Goal: Navigation & Orientation: Find specific page/section

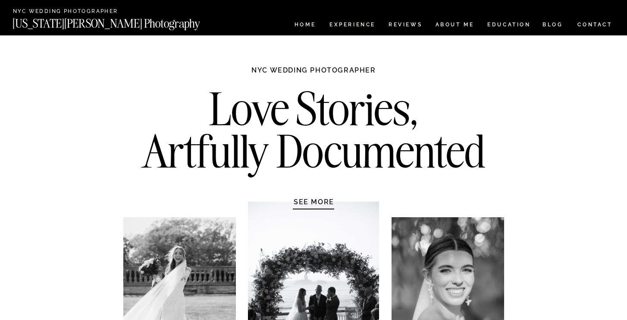
click at [302, 204] on h1 "SEE MORE" at bounding box center [314, 201] width 82 height 9
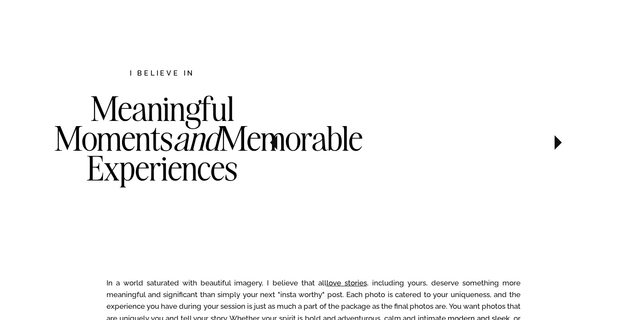
scroll to position [445, 0]
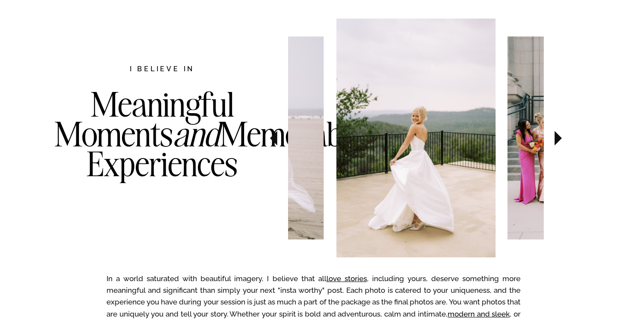
click at [557, 139] on icon at bounding box center [558, 138] width 7 height 15
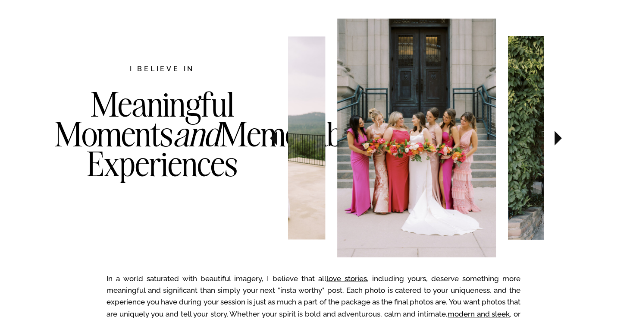
click at [557, 139] on icon at bounding box center [558, 138] width 7 height 15
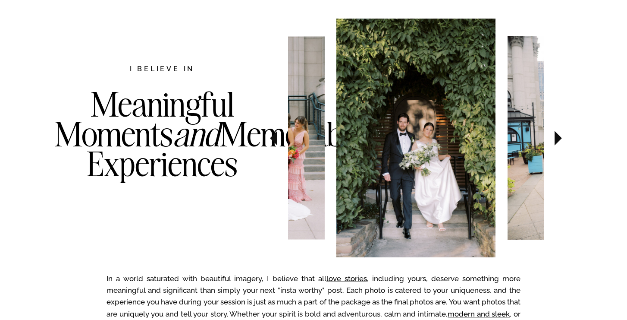
click at [557, 139] on icon at bounding box center [558, 138] width 7 height 15
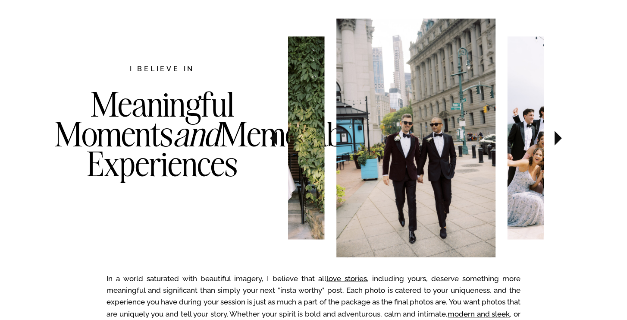
click at [276, 137] on icon at bounding box center [273, 138] width 7 height 15
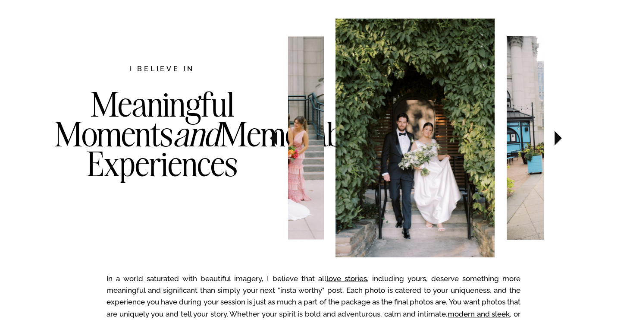
click at [409, 132] on img at bounding box center [415, 138] width 159 height 238
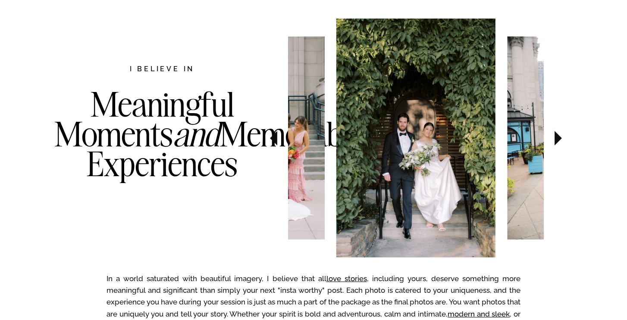
click at [409, 132] on img at bounding box center [415, 138] width 159 height 238
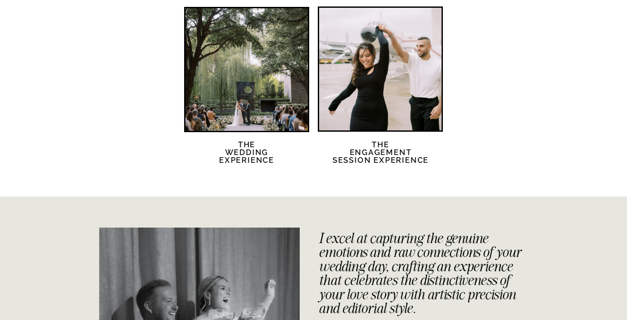
scroll to position [1741, 0]
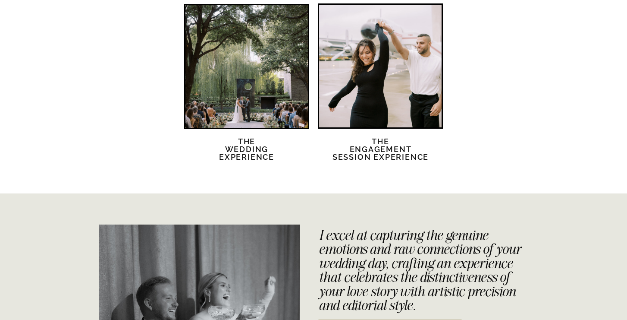
click at [288, 79] on div at bounding box center [246, 66] width 122 height 122
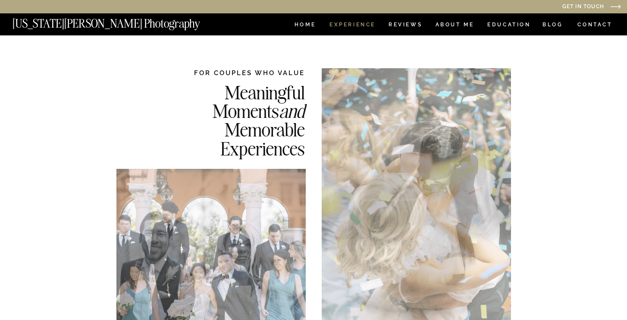
click at [355, 24] on nav "Experience" at bounding box center [351, 25] width 45 height 7
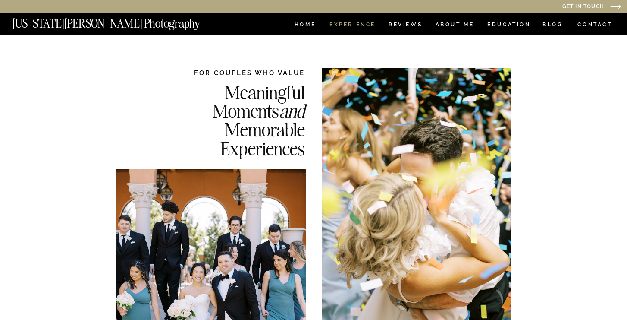
click at [353, 23] on nav "Experience" at bounding box center [351, 25] width 45 height 7
